Goal: Task Accomplishment & Management: Use online tool/utility

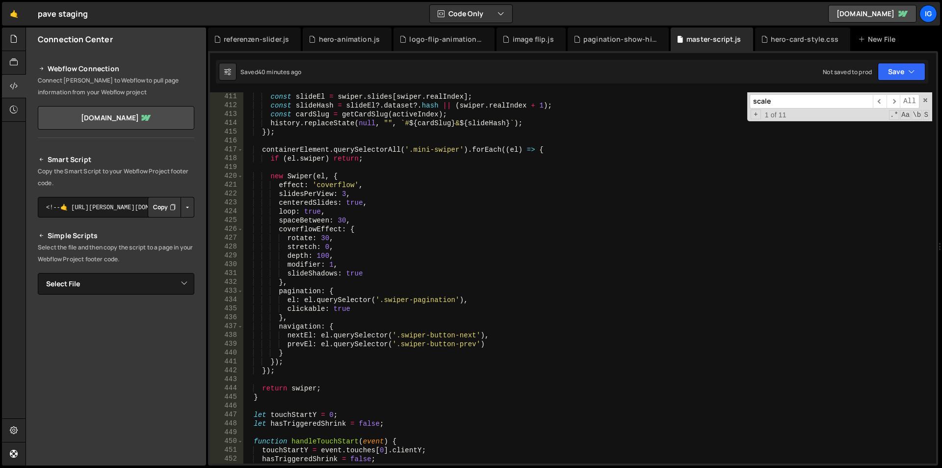
scroll to position [3621, 0]
drag, startPoint x: 322, startPoint y: 213, endPoint x: 305, endPoint y: 211, distance: 16.8
click at [305, 211] on div "const slideEl = swiper . slides [ swiper . realIndex ] ; const slideHash = slid…" at bounding box center [587, 286] width 689 height 389
click at [609, 158] on div "const slideEl = swiper . slides [ swiper . realIndex ] ; const slideHash = slid…" at bounding box center [587, 286] width 689 height 389
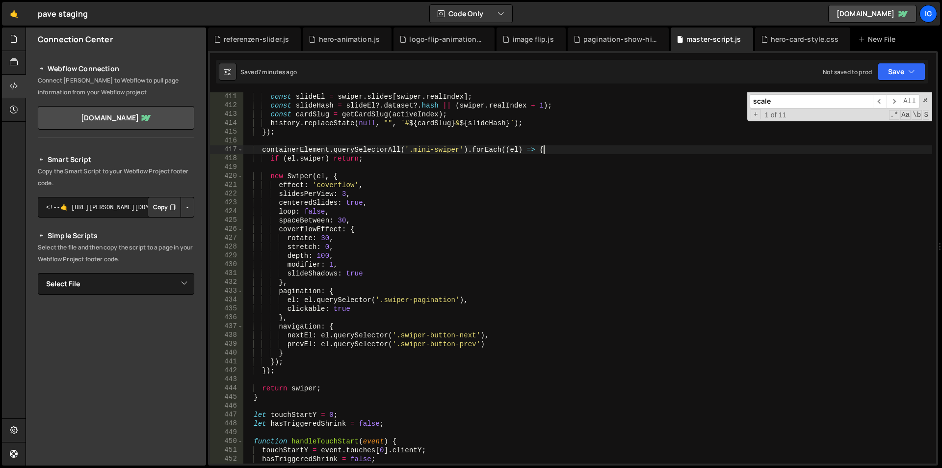
click at [566, 150] on div "const slideEl = swiper . slides [ swiper . realIndex ] ; const slideHash = slid…" at bounding box center [587, 286] width 689 height 389
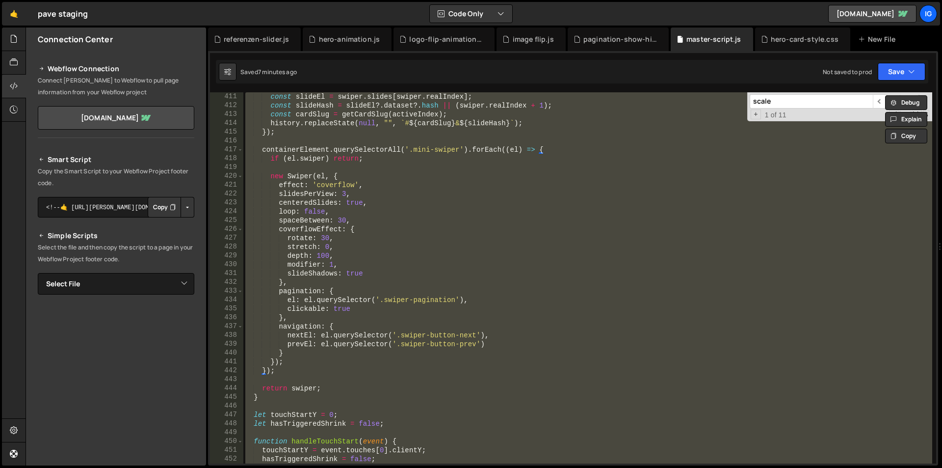
scroll to position [0, 8]
click at [303, 360] on div "const slideEl = swiper . slides [ swiper . realIndex ] ; const slideHash = slid…" at bounding box center [587, 277] width 689 height 371
type textarea "});"
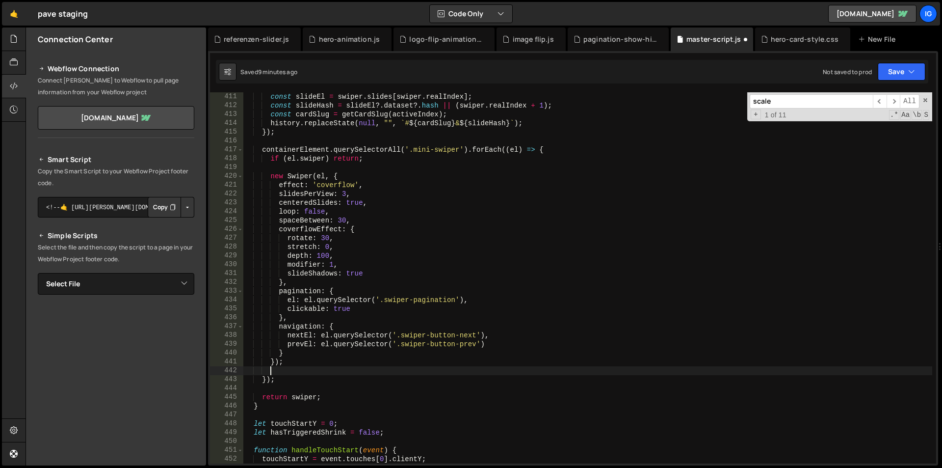
scroll to position [0, 10]
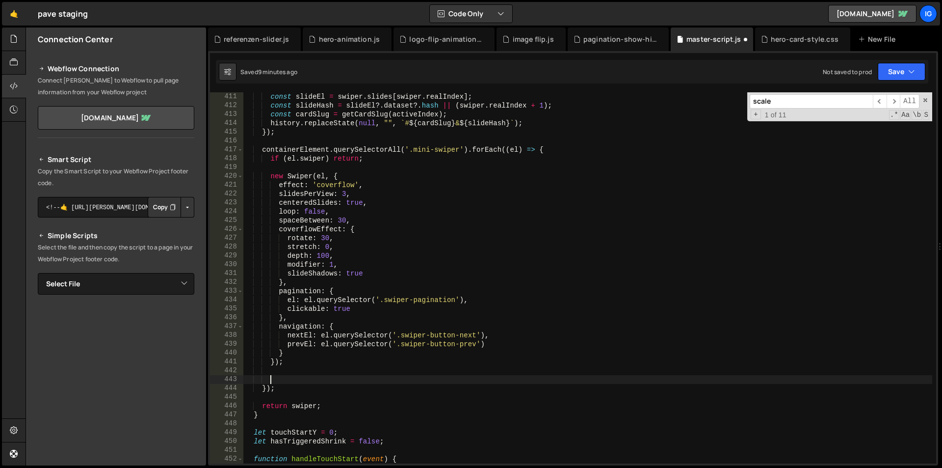
paste textarea "}"
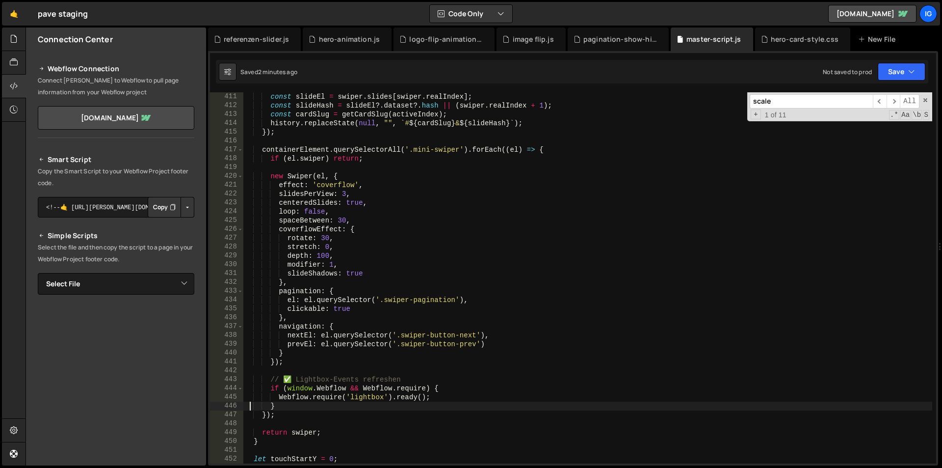
scroll to position [3680, 0]
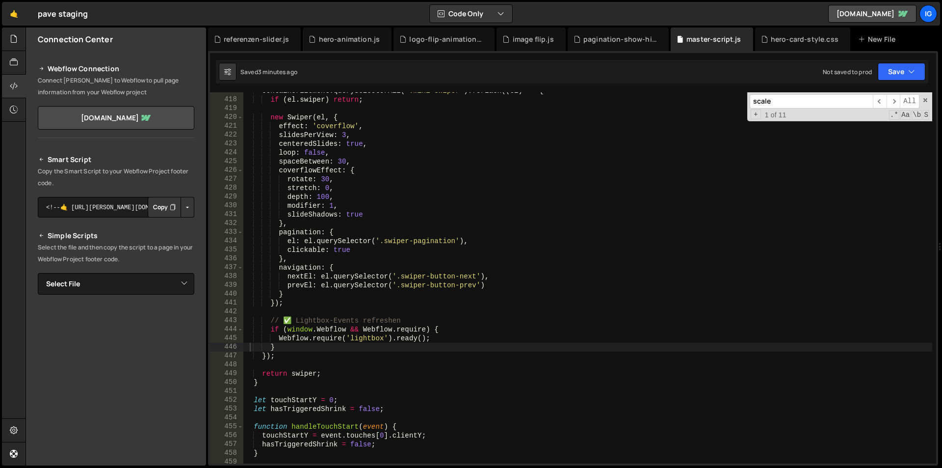
click at [779, 104] on input "scale" at bounding box center [811, 101] width 123 height 14
click at [499, 197] on div "containerElement . querySelectorAll ( '.mini-swiper' ) . forEach (( el ) => { i…" at bounding box center [587, 280] width 689 height 389
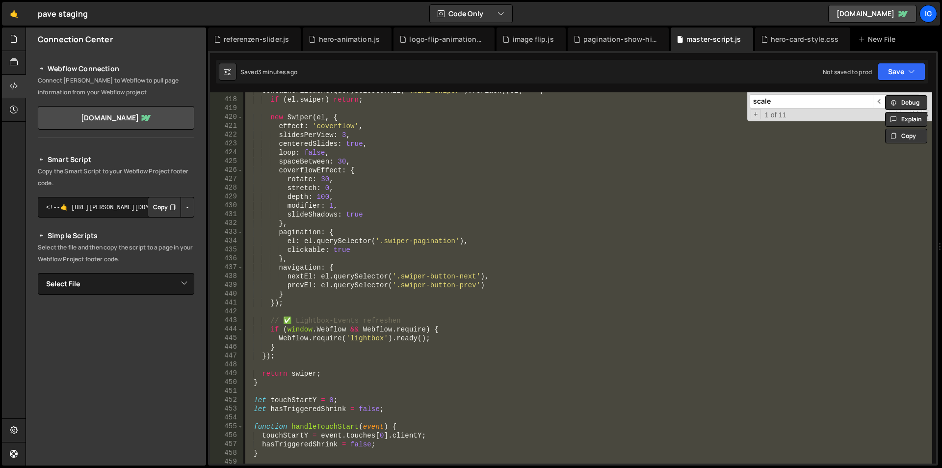
click at [322, 341] on div "containerElement . querySelectorAll ( '.mini-swiper' ) . forEach (( el ) => { i…" at bounding box center [587, 277] width 689 height 371
type textarea "Webflow.require('lightbox').ready();"
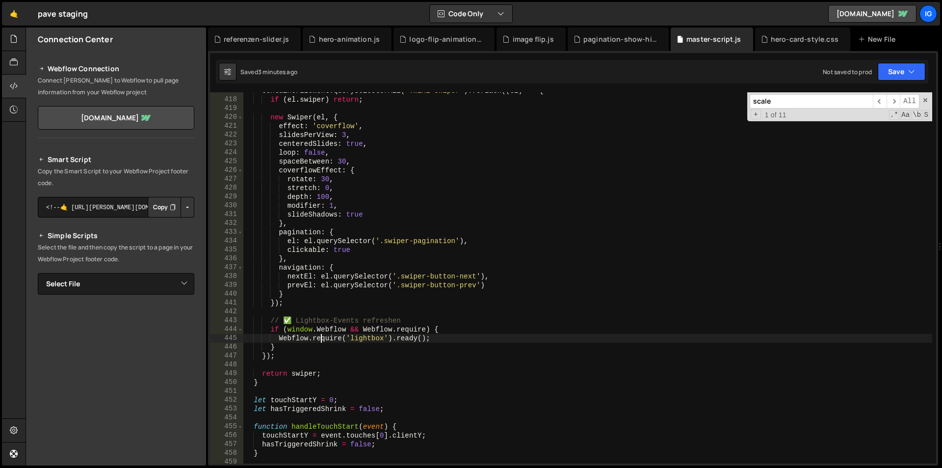
click at [776, 97] on input "scale" at bounding box center [811, 101] width 123 height 14
paste input "// ======================================================================== // …"
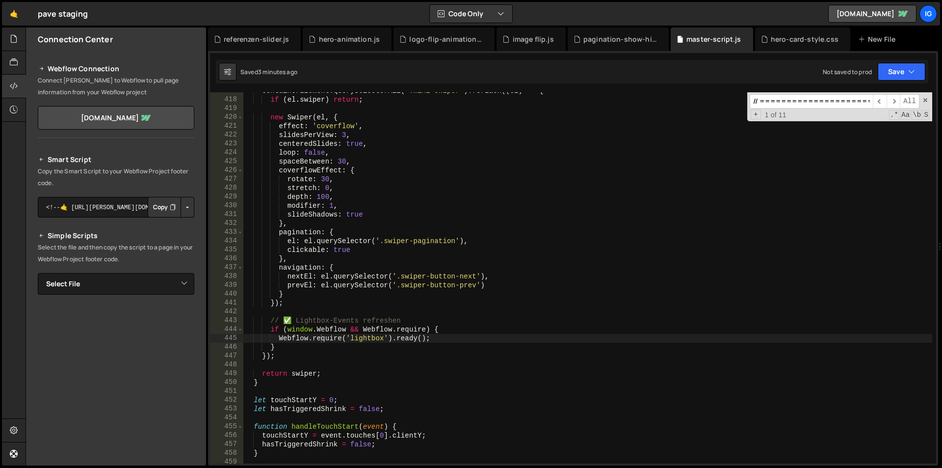
scroll to position [0, 99034]
click at [776, 97] on input at bounding box center [811, 101] width 123 height 14
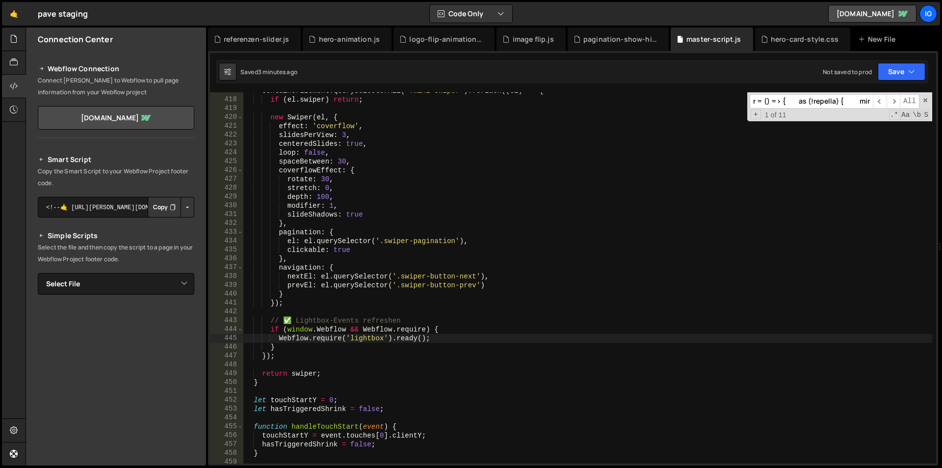
click at [776, 97] on input at bounding box center [811, 101] width 123 height 14
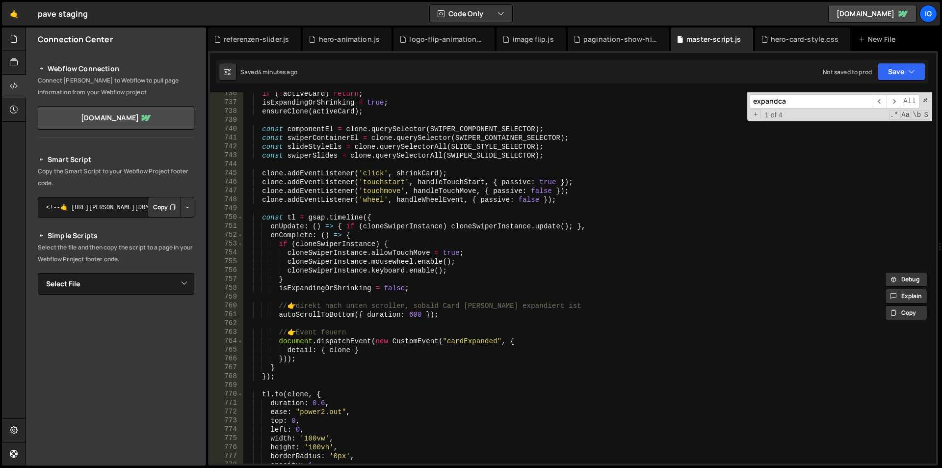
scroll to position [6435, 0]
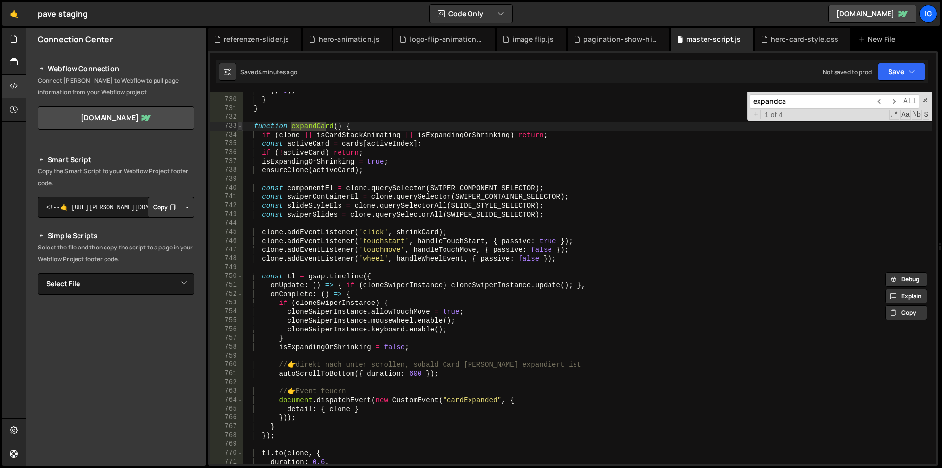
type input "expandca"
click at [240, 127] on span at bounding box center [239, 126] width 5 height 9
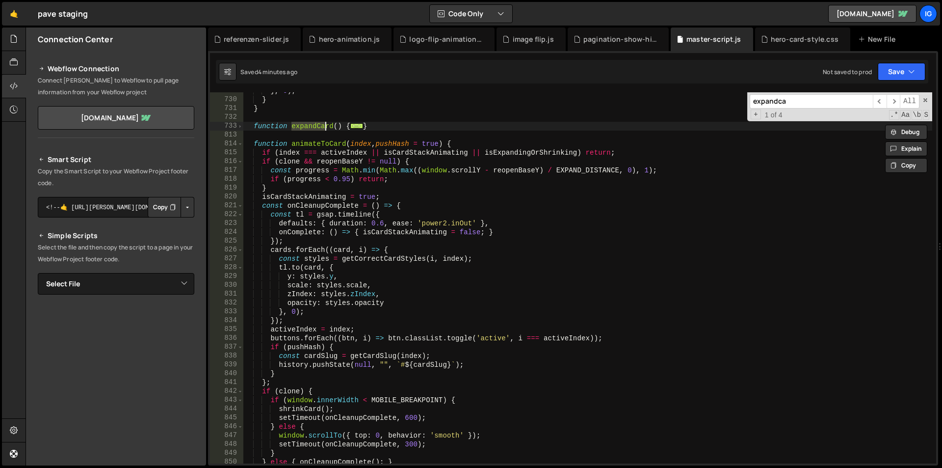
click at [382, 128] on div "} , 0 ) ; } } function expandCard ( ) { ... } function animateToCard ( index , …" at bounding box center [587, 280] width 689 height 389
drag, startPoint x: 387, startPoint y: 125, endPoint x: 243, endPoint y: 125, distance: 143.3
click at [243, 125] on div "} , 0 ) ; } } function expandCard ( ) { ... } function animateToCard ( index , …" at bounding box center [587, 280] width 689 height 389
click at [374, 124] on div "} , 0 ) ; } } function expandCard ( ) { ... } function animateToCard ( index , …" at bounding box center [587, 280] width 689 height 389
drag, startPoint x: 317, startPoint y: 131, endPoint x: 214, endPoint y: 127, distance: 103.1
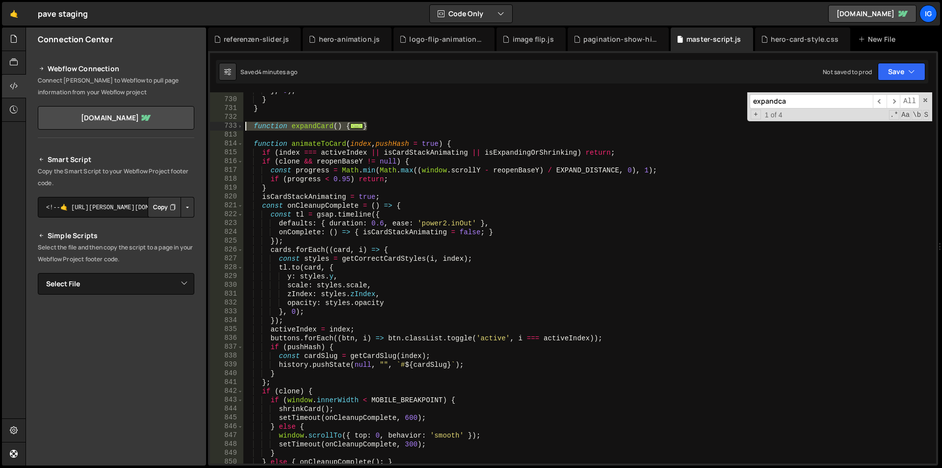
click at [214, 127] on div "} 729 730 731 732 733 813 814 815 816 817 818 819 820 821 822 823 824 825 826 8…" at bounding box center [573, 277] width 726 height 371
type textarea "function expandCard() { if (clone || isCardStackAnimating || isExpandingOrShrin…"
paste textarea
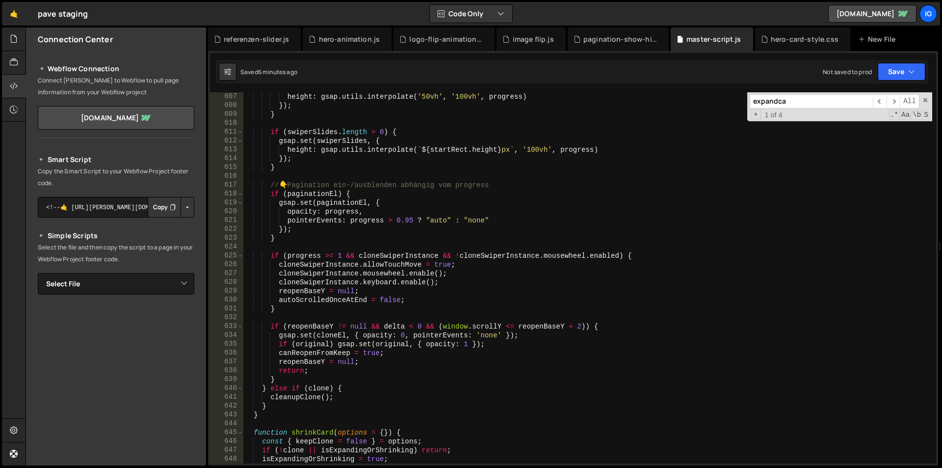
scroll to position [5440, 0]
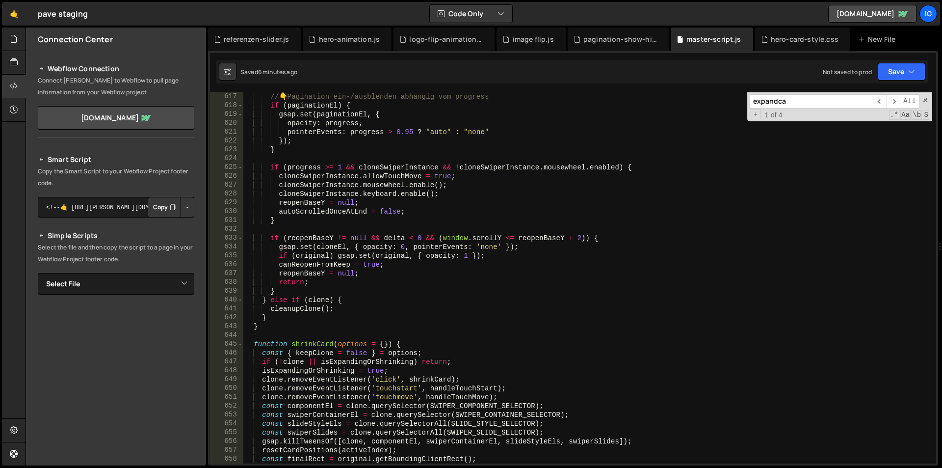
click at [800, 103] on input "expandca" at bounding box center [811, 101] width 123 height 14
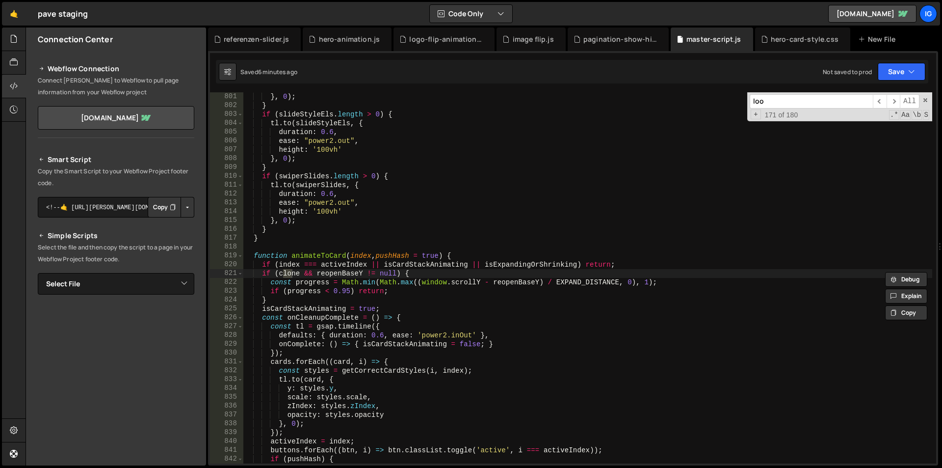
scroll to position [1095, 0]
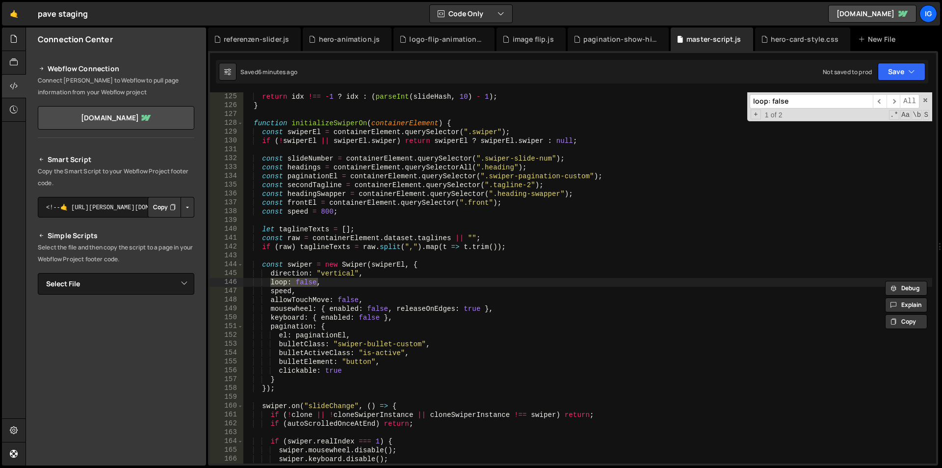
type input "loop: false"
click at [312, 283] on div "return idx !== - 1 ? idx : ( parseInt ( slideHash , 10 ) - 1 ) ; } function ini…" at bounding box center [587, 277] width 689 height 371
drag, startPoint x: 319, startPoint y: 285, endPoint x: 313, endPoint y: 285, distance: 6.4
click at [313, 285] on div "return idx !== - 1 ? idx : ( parseInt ( slideHash , 10 ) - 1 ) ; } function ini…" at bounding box center [587, 286] width 689 height 389
click at [315, 284] on div "return idx !== - 1 ? idx : ( parseInt ( slideHash , 10 ) - 1 ) ; } function ini…" at bounding box center [587, 277] width 689 height 371
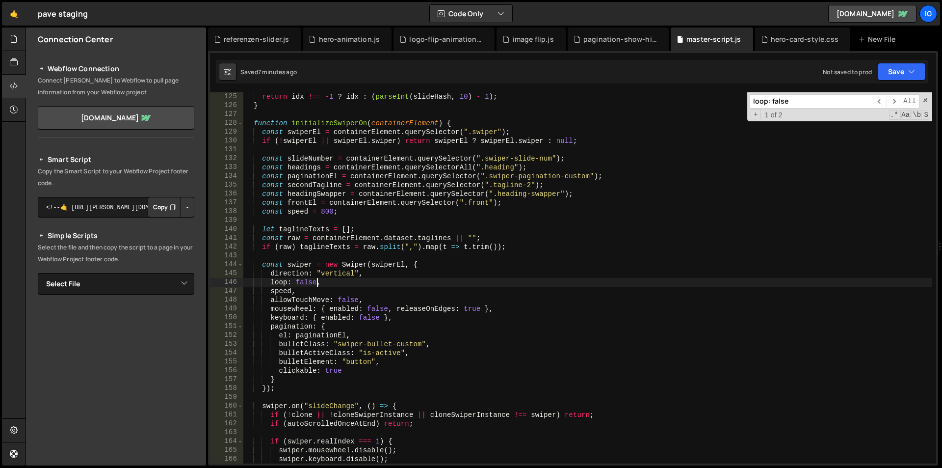
click at [316, 284] on div "return idx !== - 1 ? idx : ( parseInt ( slideHash , 10 ) - 1 ) ; } function ini…" at bounding box center [587, 286] width 689 height 389
click at [897, 101] on span "​" at bounding box center [894, 101] width 14 height 14
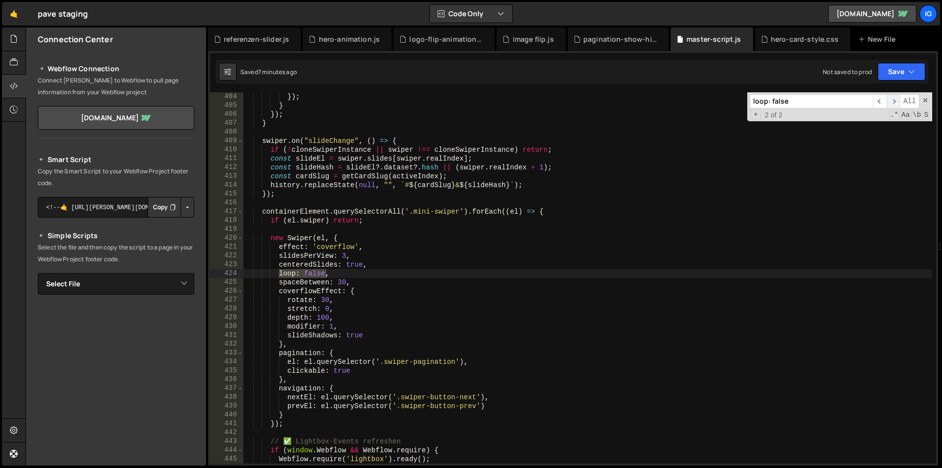
scroll to position [3559, 0]
click at [332, 269] on div "}) ; } }) ; } swiper . on ( "slideChange" , ( ) => { if ( ! cloneSwiperInstance…" at bounding box center [587, 286] width 689 height 389
click at [322, 275] on div "}) ; } }) ; } swiper . on ( "slideChange" , ( ) => { if ( ! cloneSwiperInstance…" at bounding box center [587, 286] width 689 height 389
click at [326, 275] on div "}) ; } }) ; } swiper . on ( "slideChange" , ( ) => { if ( ! cloneSwiperInstance…" at bounding box center [587, 277] width 689 height 371
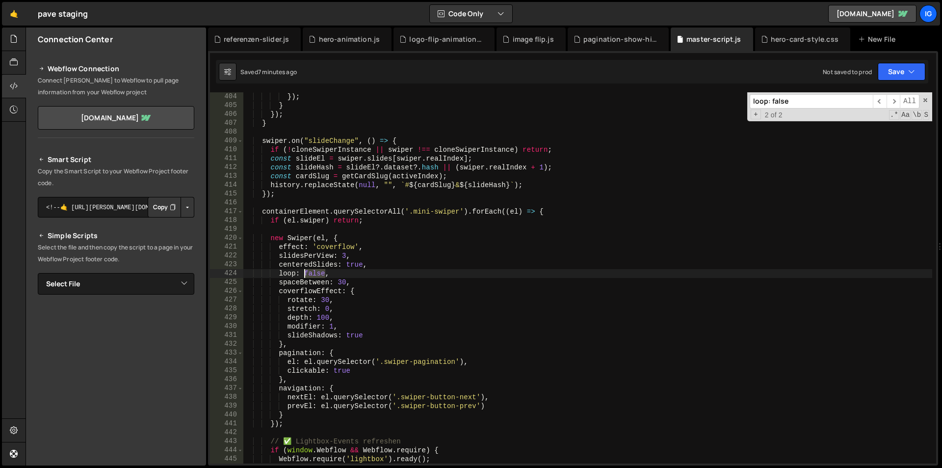
drag, startPoint x: 326, startPoint y: 275, endPoint x: 306, endPoint y: 276, distance: 19.7
click at [306, 276] on div "}) ; } }) ; } swiper . on ( "slideChange" , ( ) => { if ( ! cloneSwiperInstance…" at bounding box center [587, 286] width 689 height 389
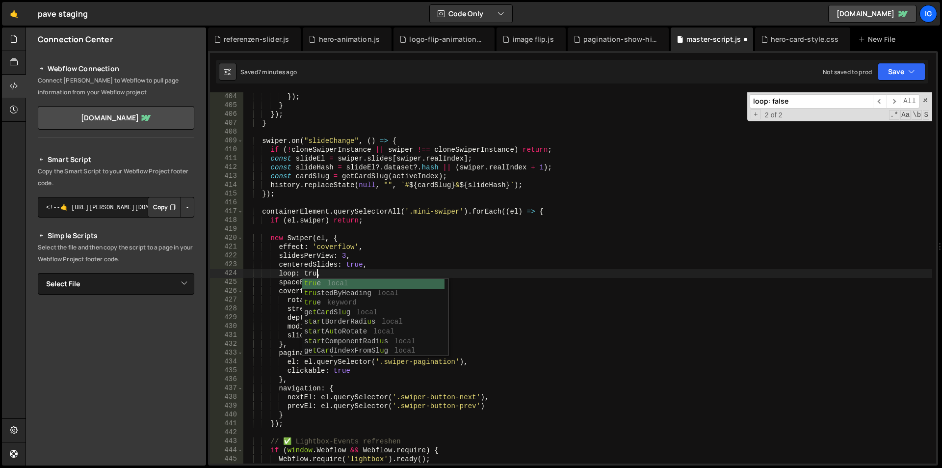
scroll to position [0, 31]
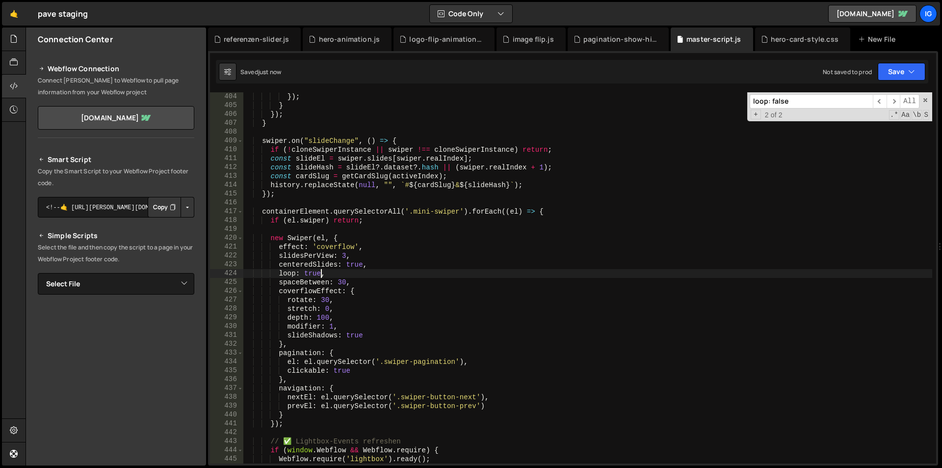
type textarea "loop: true,"
click at [16, 34] on icon at bounding box center [14, 38] width 8 height 11
